Goal: Transaction & Acquisition: Purchase product/service

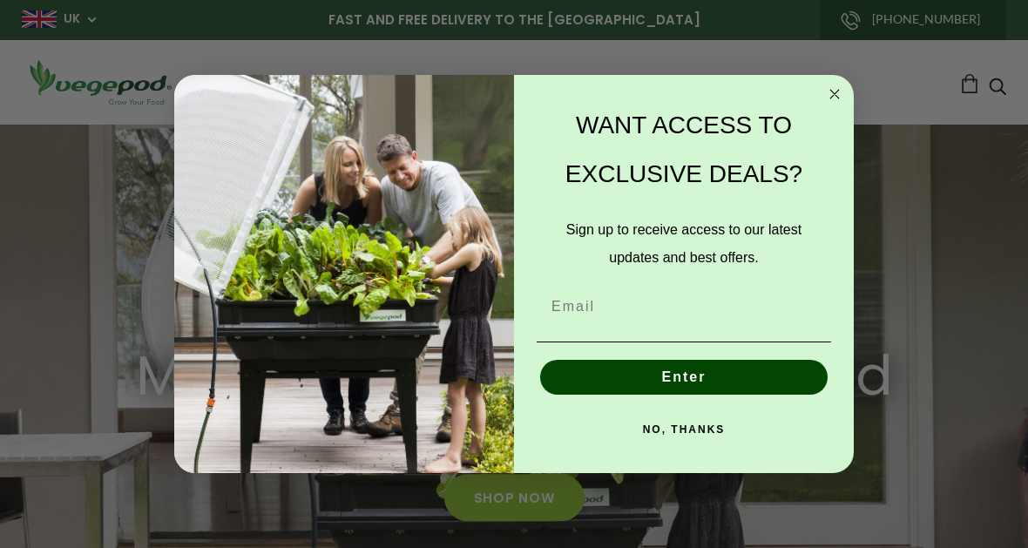
scroll to position [0, 243]
click at [724, 437] on button "NO, THANKS" at bounding box center [684, 429] width 295 height 35
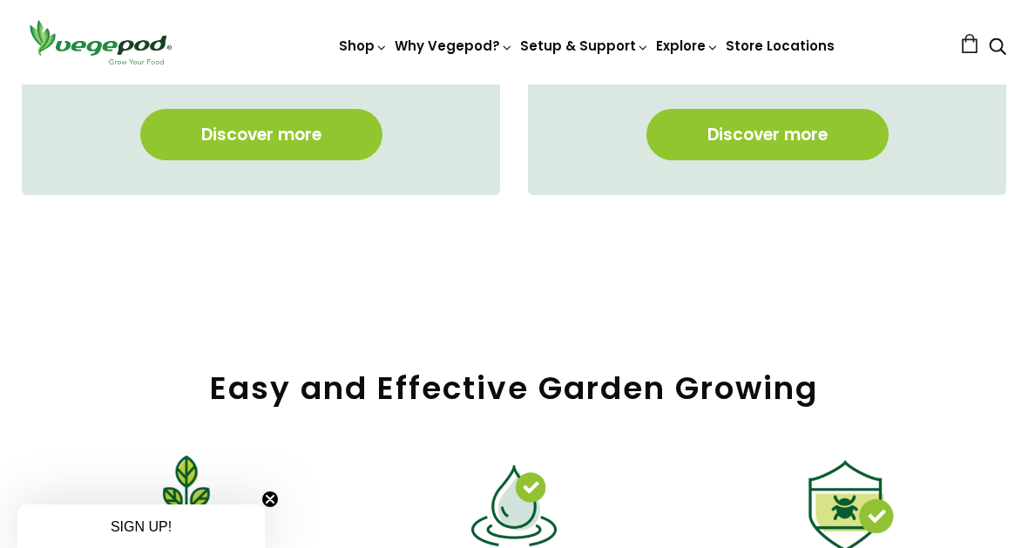
scroll to position [1529, 0]
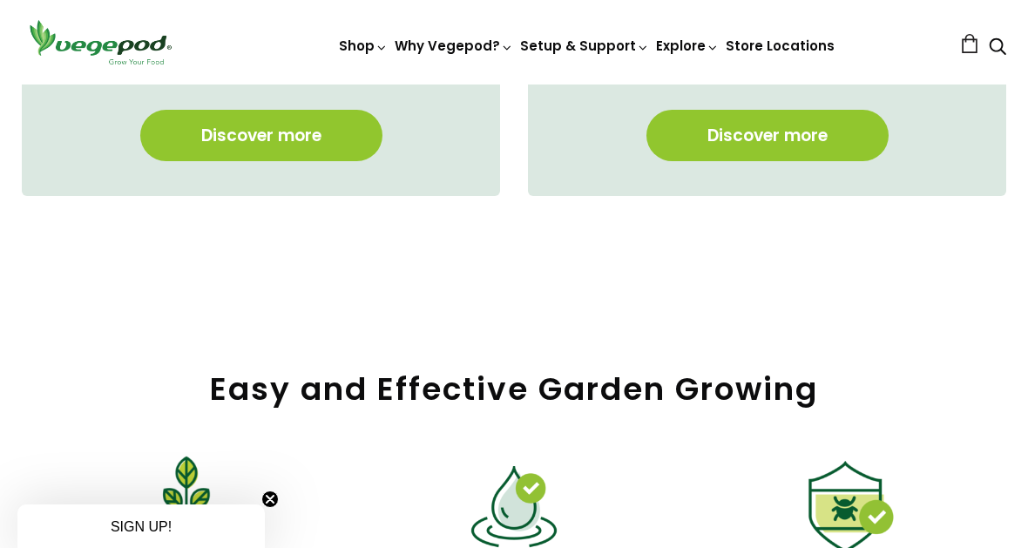
click at [288, 136] on link "Discover more" at bounding box center [261, 135] width 242 height 51
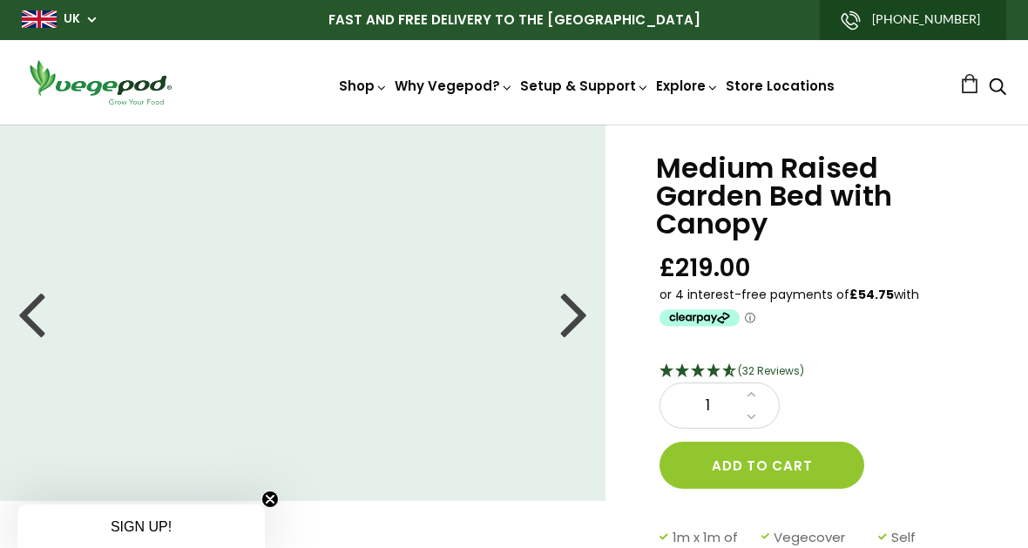
click at [580, 312] on div at bounding box center [574, 313] width 28 height 78
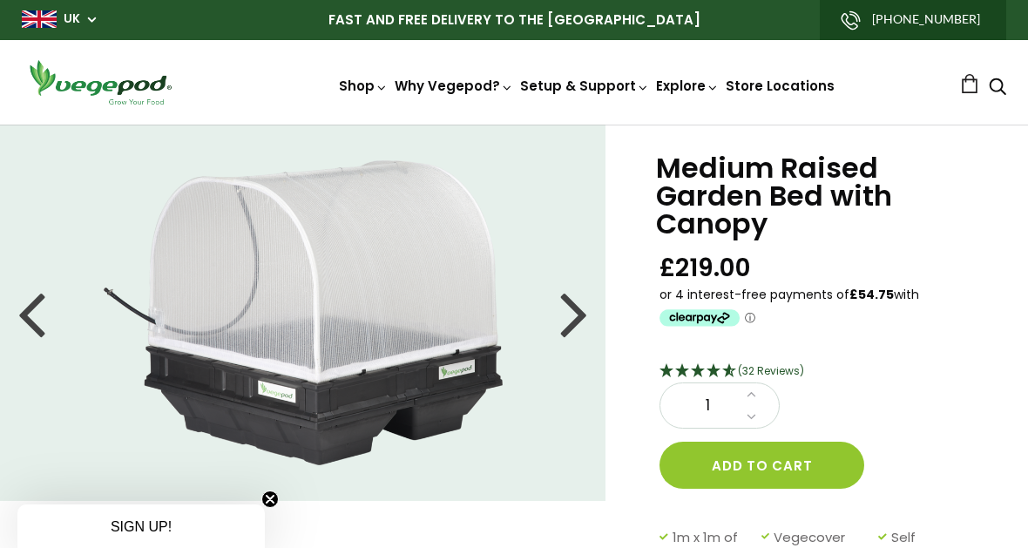
click at [584, 322] on div at bounding box center [574, 313] width 28 height 78
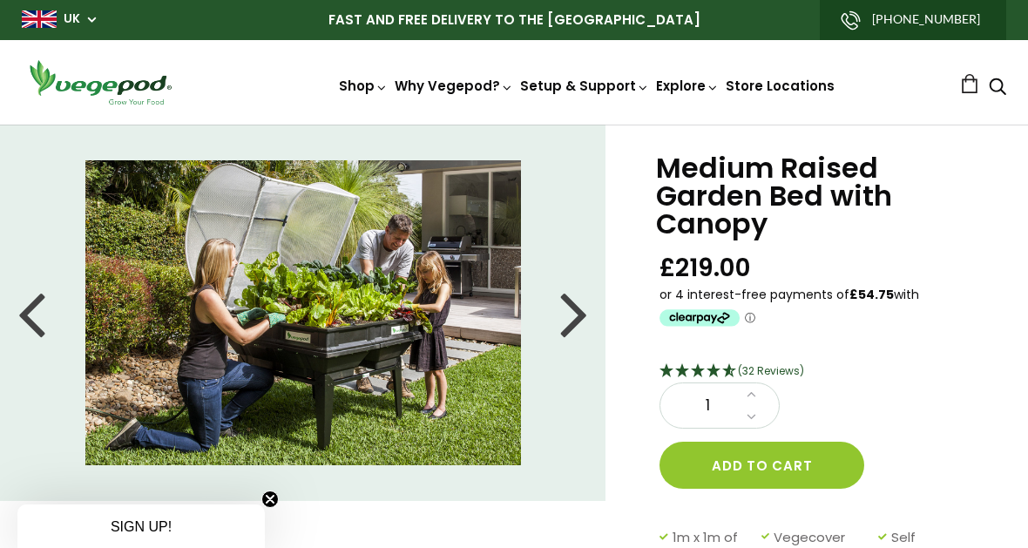
click at [584, 320] on div at bounding box center [574, 313] width 28 height 78
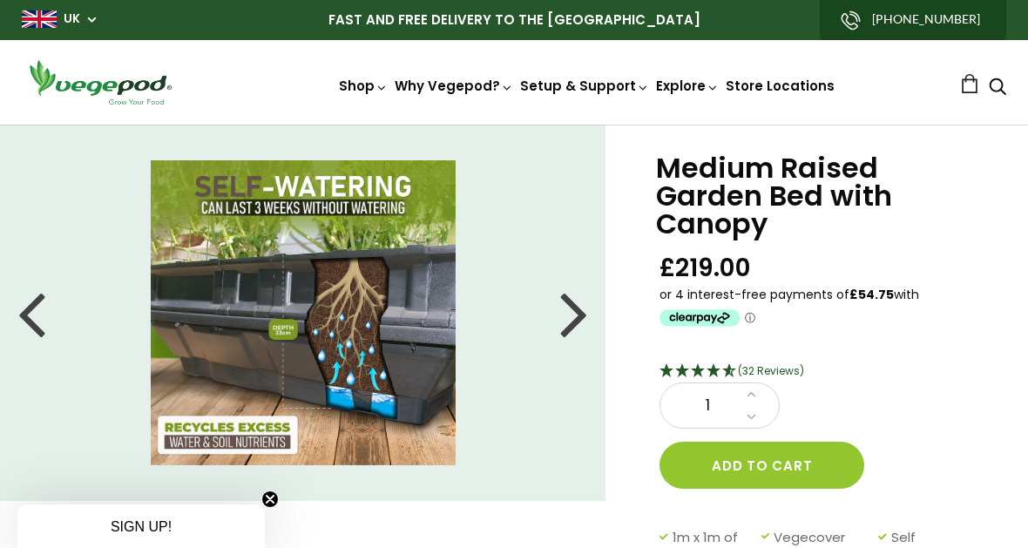
click at [578, 295] on div at bounding box center [574, 313] width 28 height 78
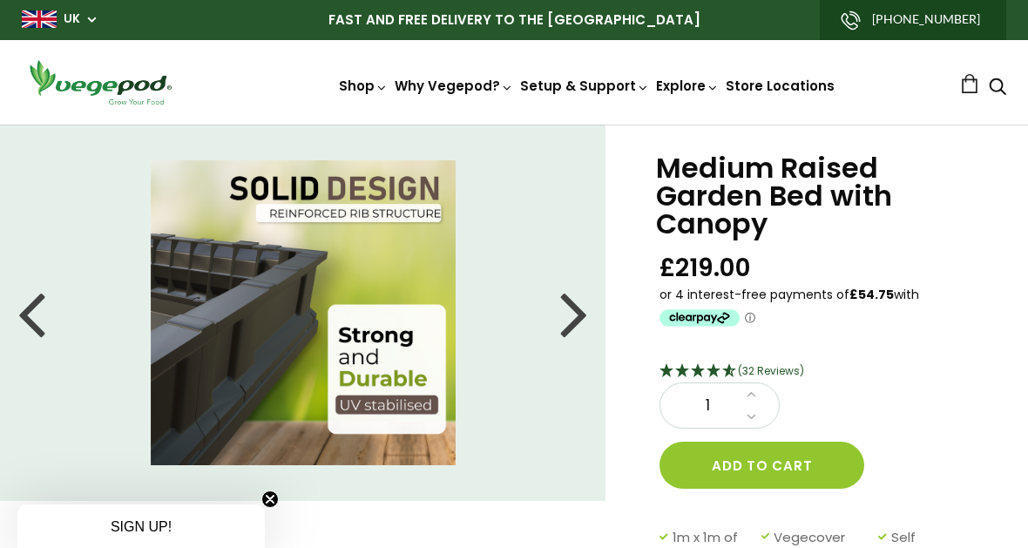
click at [574, 304] on div at bounding box center [574, 313] width 28 height 78
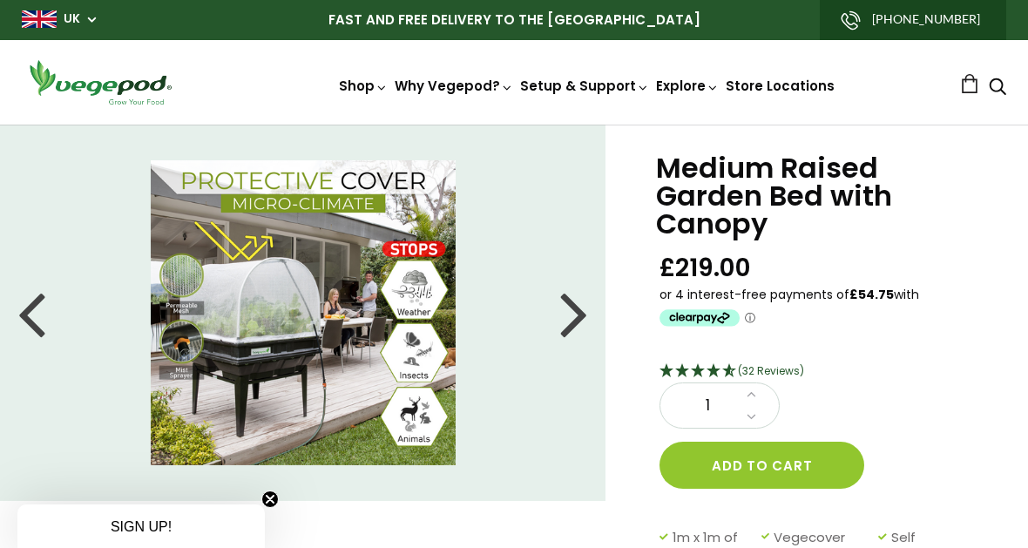
click at [581, 310] on div at bounding box center [574, 313] width 28 height 78
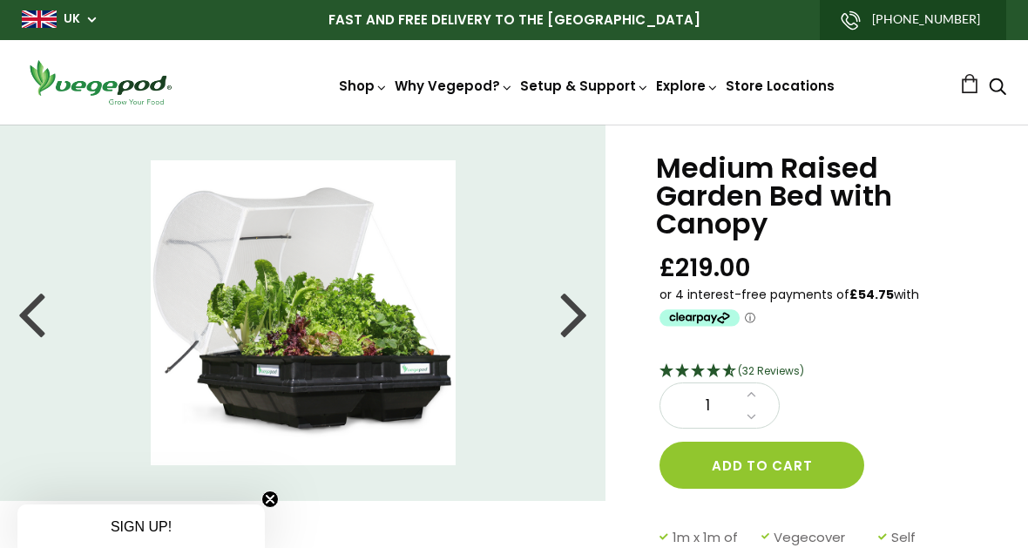
click at [580, 313] on div at bounding box center [574, 313] width 28 height 78
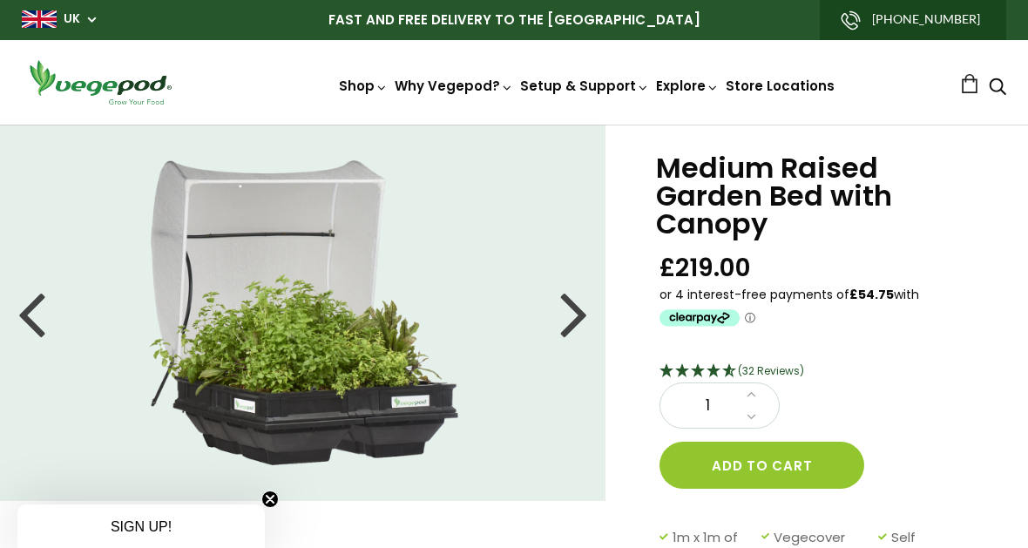
click at [575, 320] on div at bounding box center [574, 313] width 28 height 78
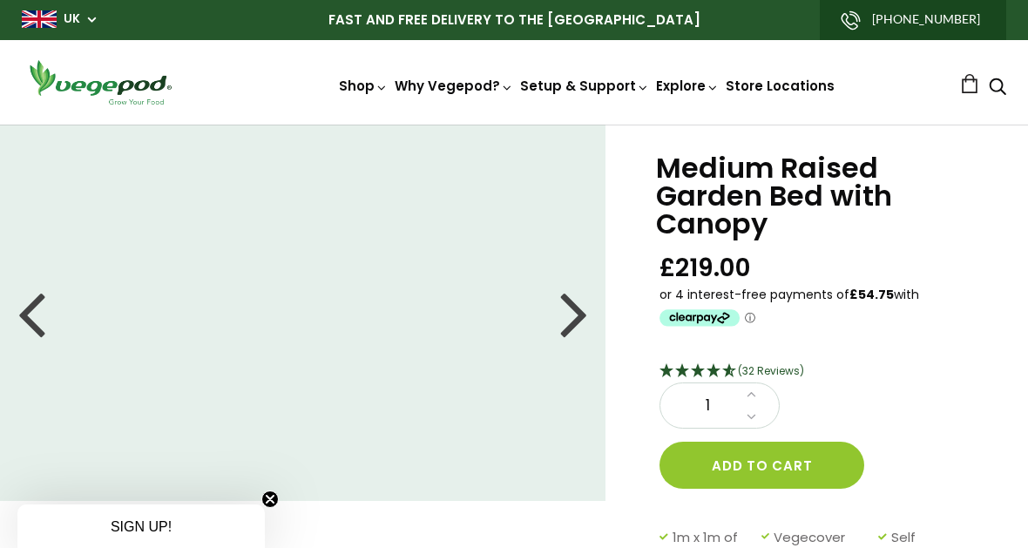
click at [294, 504] on div "1 ." at bounding box center [500, 522] width 1056 height 795
click at [276, 501] on circle "Close teaser" at bounding box center [270, 499] width 17 height 17
